Goal: Find specific page/section: Find specific page/section

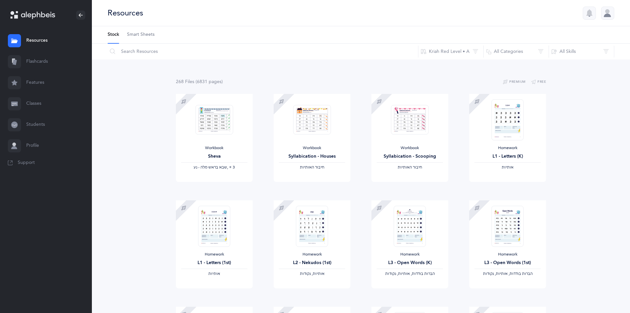
click at [37, 58] on link "Flashcards" at bounding box center [46, 61] width 92 height 21
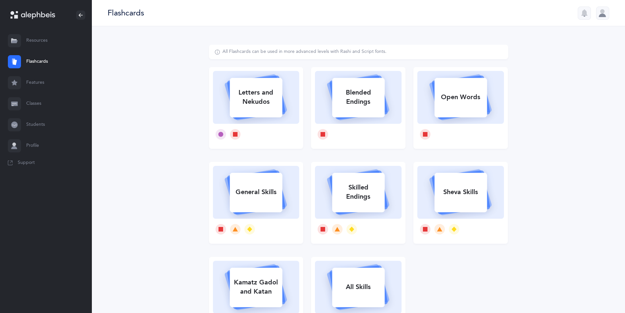
click at [39, 43] on link "Resources" at bounding box center [46, 40] width 92 height 21
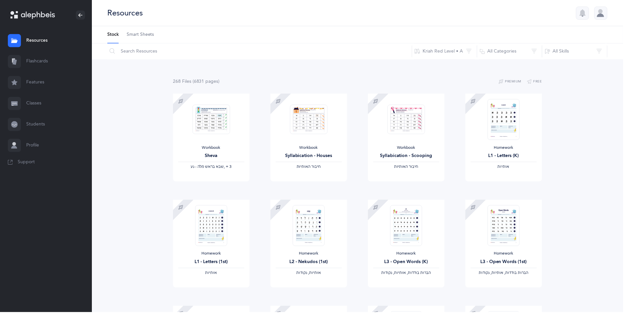
click at [31, 63] on link "Flashcards" at bounding box center [46, 61] width 92 height 21
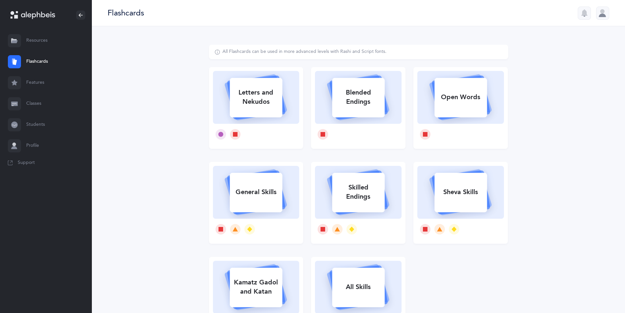
click at [38, 78] on link "Features" at bounding box center [46, 82] width 92 height 21
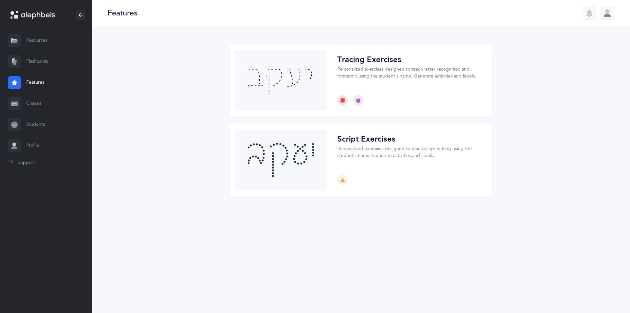
click at [44, 108] on link "Classes" at bounding box center [46, 103] width 92 height 21
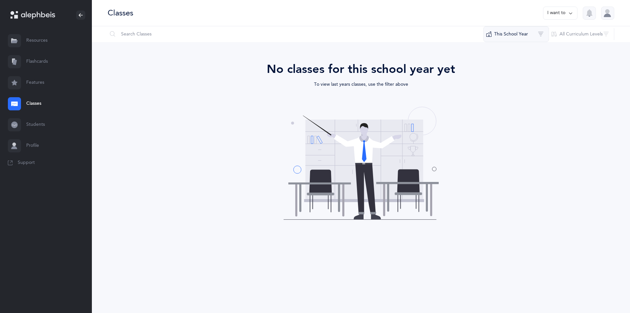
click at [515, 36] on button "This School Year" at bounding box center [516, 34] width 66 height 16
click at [492, 82] on button "[DATE] - [DATE]" at bounding box center [516, 81] width 54 height 13
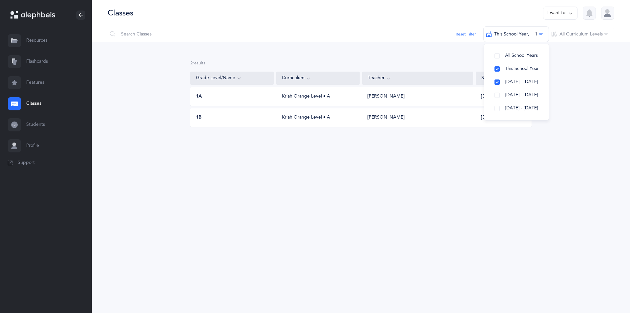
click at [368, 102] on div "1A Kriah Orange Level • A [PERSON_NAME] [DATE] - [DATE]" at bounding box center [360, 96] width 341 height 18
